Goal: Navigation & Orientation: Find specific page/section

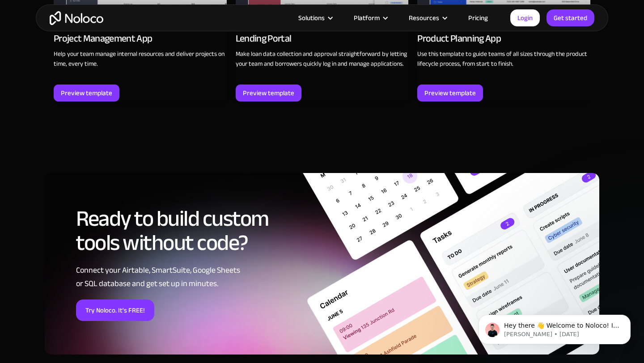
scroll to position [977, 0]
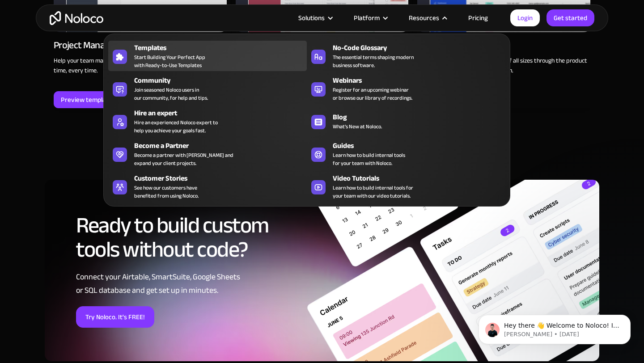
click at [244, 52] on div "Templates" at bounding box center [222, 47] width 177 height 11
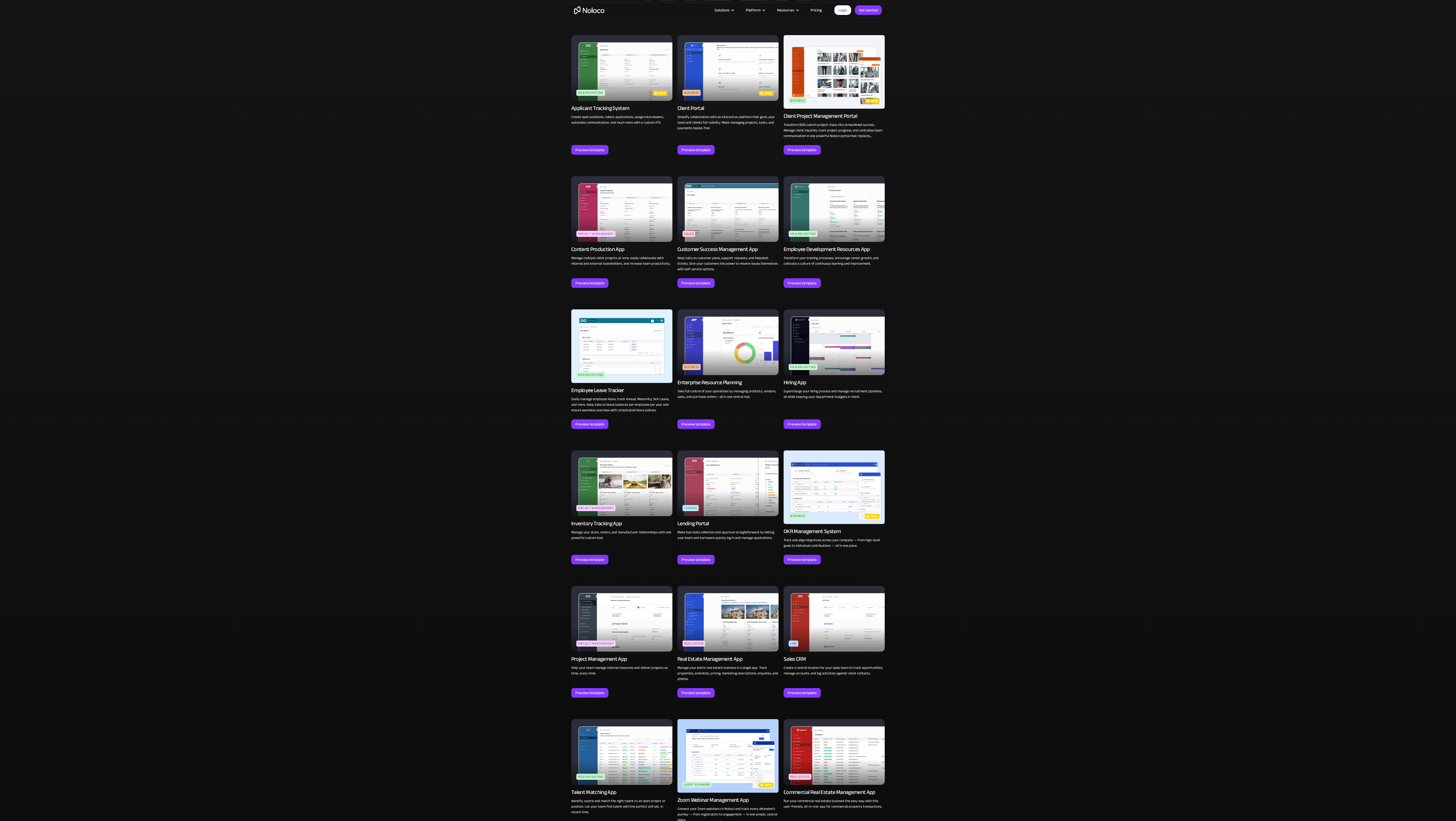
scroll to position [620, 0]
